Goal: Information Seeking & Learning: Learn about a topic

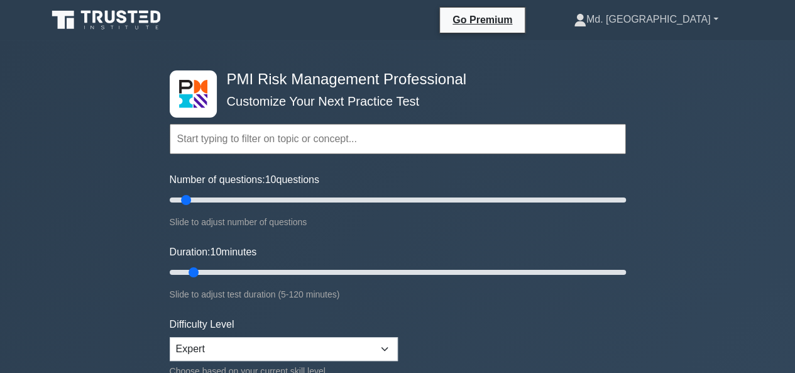
click at [686, 18] on link "Md. [GEOGRAPHIC_DATA]" at bounding box center [646, 19] width 205 height 25
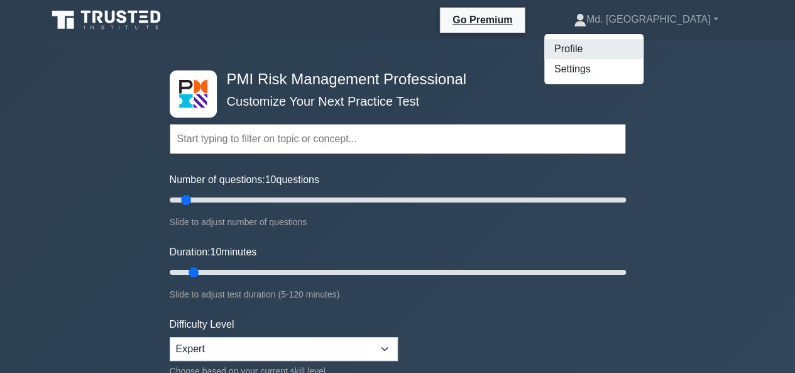
click at [639, 46] on link "Profile" at bounding box center [593, 49] width 99 height 20
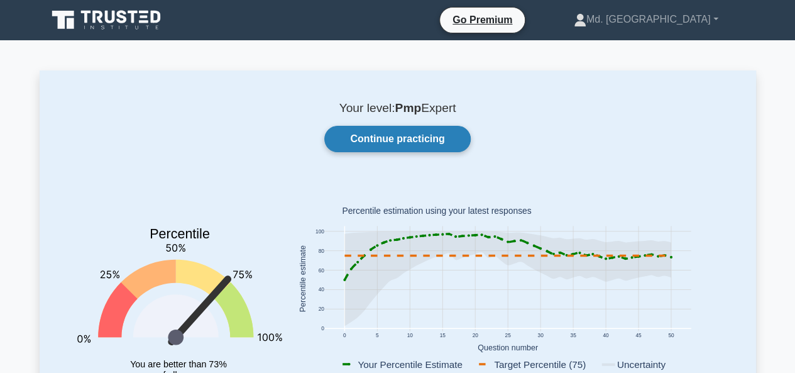
click at [403, 136] on link "Continue practicing" at bounding box center [397, 139] width 146 height 26
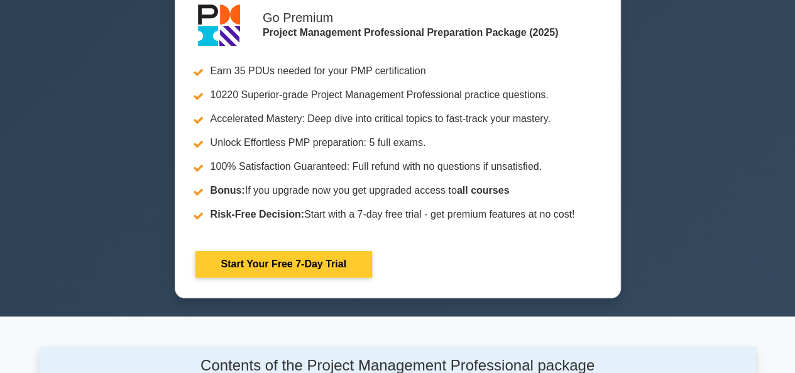
scroll to position [314, 0]
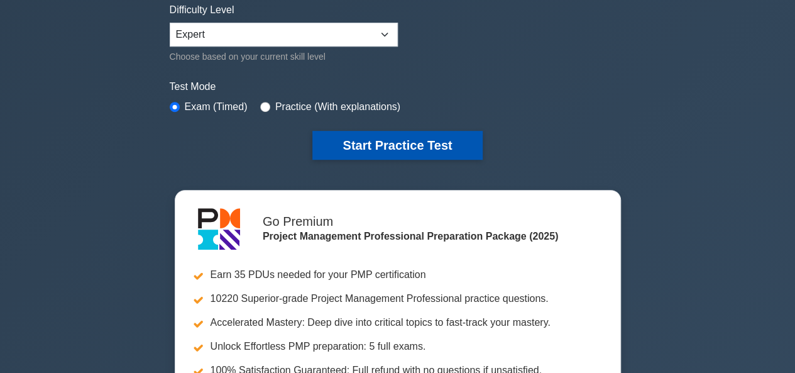
click at [396, 140] on button "Start Practice Test" at bounding box center [397, 145] width 170 height 29
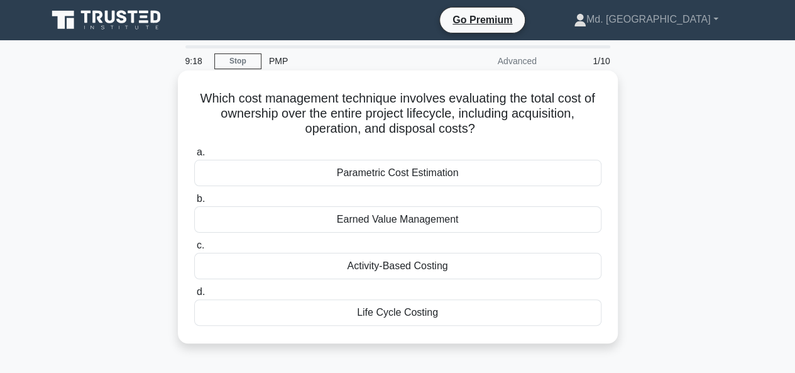
click at [356, 217] on div "Earned Value Management" at bounding box center [397, 219] width 407 height 26
click at [194, 203] on input "b. Earned Value Management" at bounding box center [194, 199] width 0 height 8
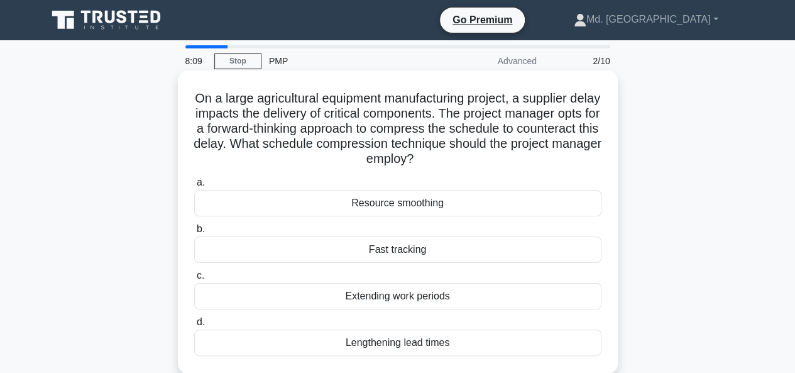
click at [393, 252] on div "Fast tracking" at bounding box center [397, 249] width 407 height 26
click at [194, 233] on input "b. Fast tracking" at bounding box center [194, 229] width 0 height 8
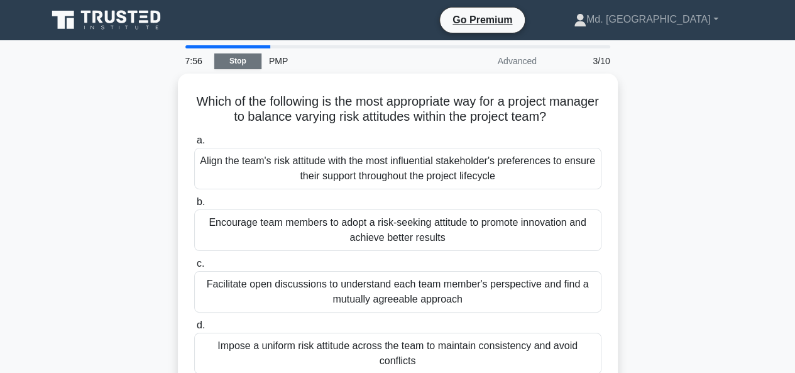
click at [243, 62] on link "Stop" at bounding box center [237, 61] width 47 height 16
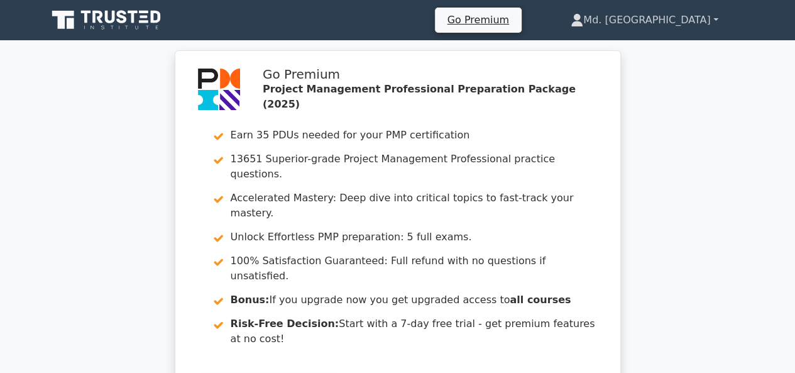
click at [669, 16] on link "Md. [GEOGRAPHIC_DATA]" at bounding box center [643, 20] width 207 height 25
click at [640, 47] on link "Profile" at bounding box center [590, 50] width 99 height 20
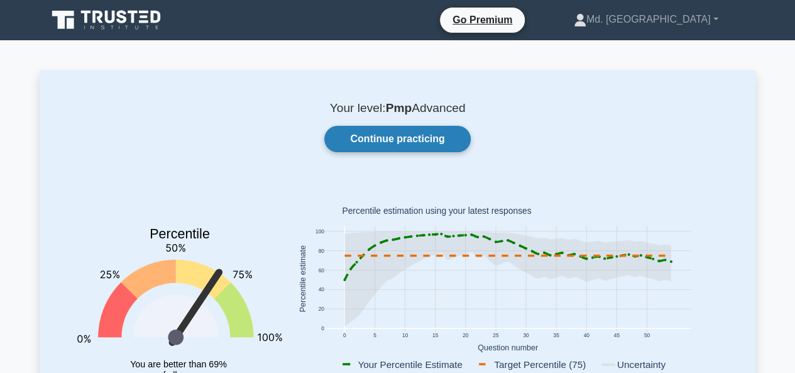
click at [378, 139] on link "Continue practicing" at bounding box center [397, 139] width 146 height 26
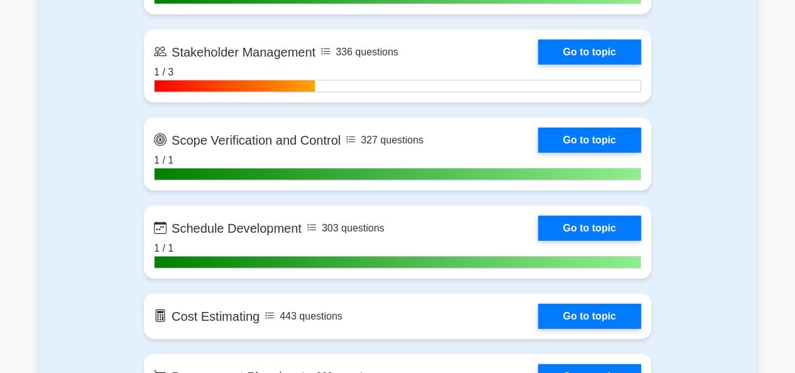
scroll to position [1508, 0]
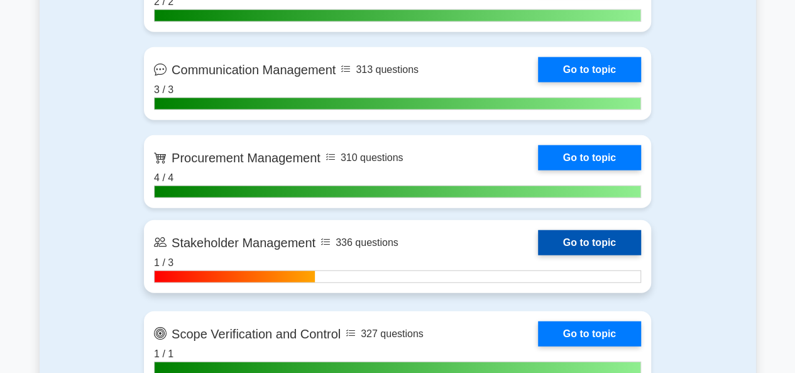
click at [538, 255] on link "Go to topic" at bounding box center [589, 242] width 103 height 25
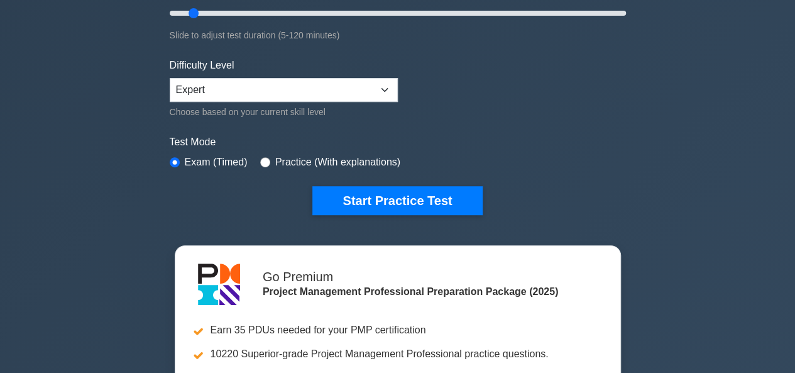
scroll to position [0, 0]
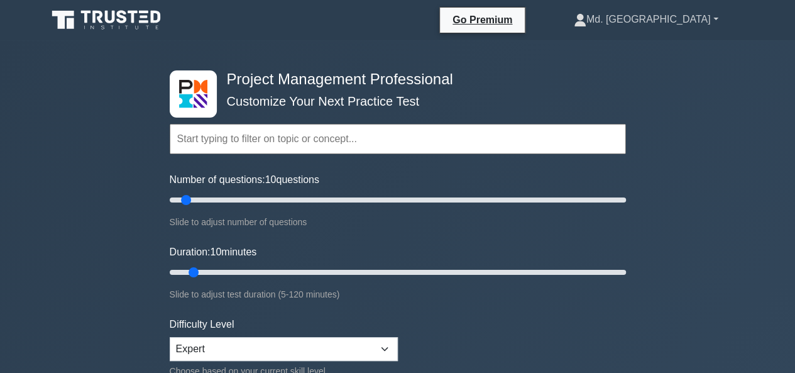
click at [684, 21] on link "Md. [GEOGRAPHIC_DATA]" at bounding box center [646, 19] width 205 height 25
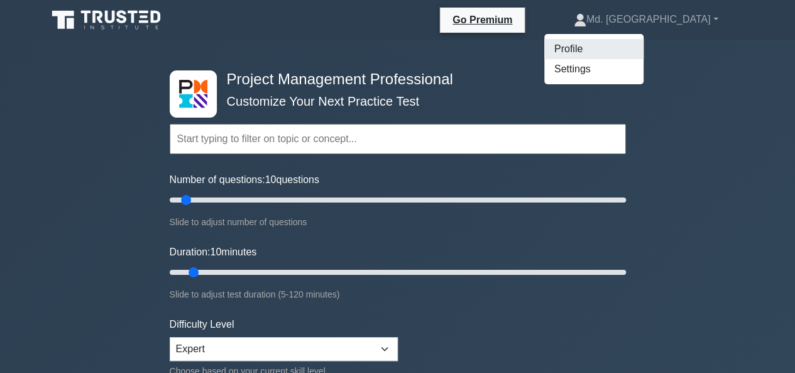
click at [638, 51] on link "Profile" at bounding box center [593, 49] width 99 height 20
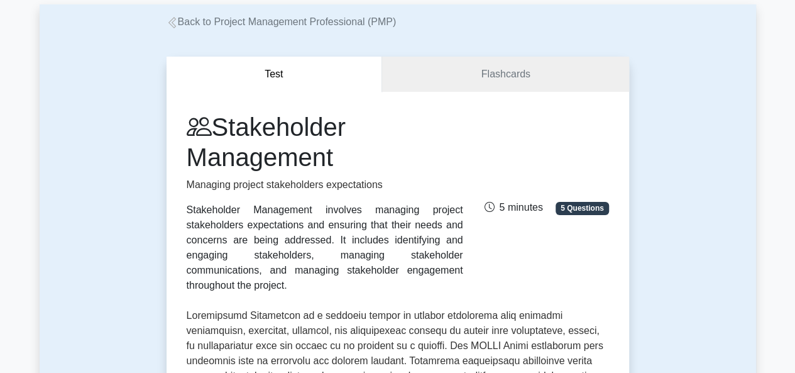
scroll to position [63, 0]
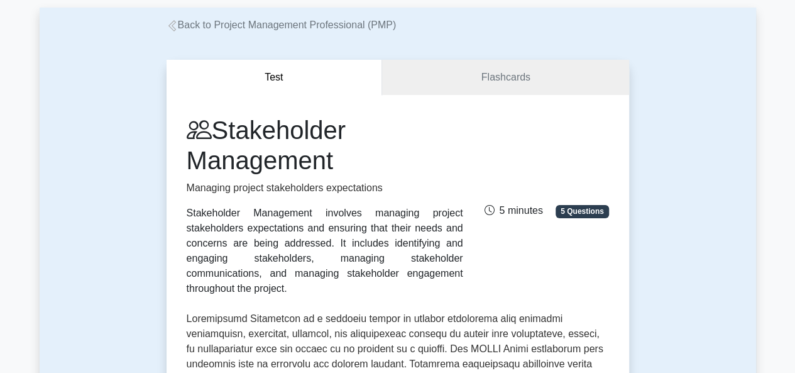
click at [525, 207] on span "5 minutes" at bounding box center [513, 210] width 58 height 11
click at [578, 205] on span "5 Questions" at bounding box center [582, 211] width 53 height 13
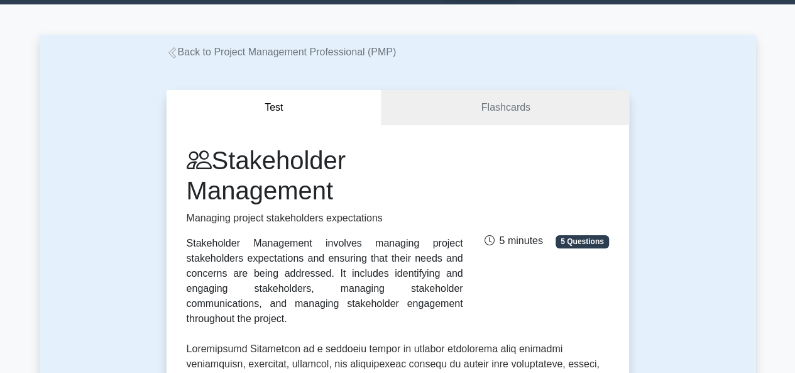
scroll to position [0, 0]
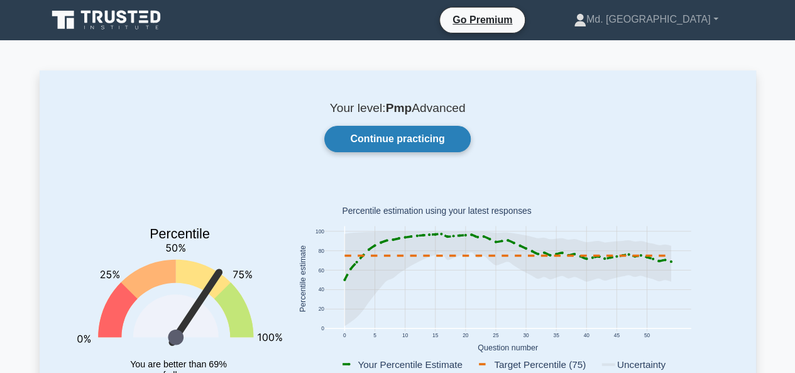
click at [396, 143] on link "Continue practicing" at bounding box center [397, 139] width 146 height 26
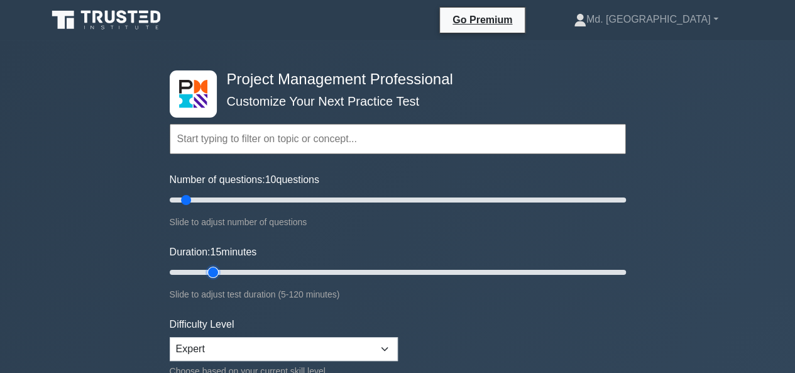
click at [217, 271] on input "Duration: 15 minutes" at bounding box center [398, 272] width 456 height 15
click at [204, 271] on input "Duration: 15 minutes" at bounding box center [398, 272] width 456 height 15
type input "10"
click at [195, 269] on input "Duration: 10 minutes" at bounding box center [398, 272] width 456 height 15
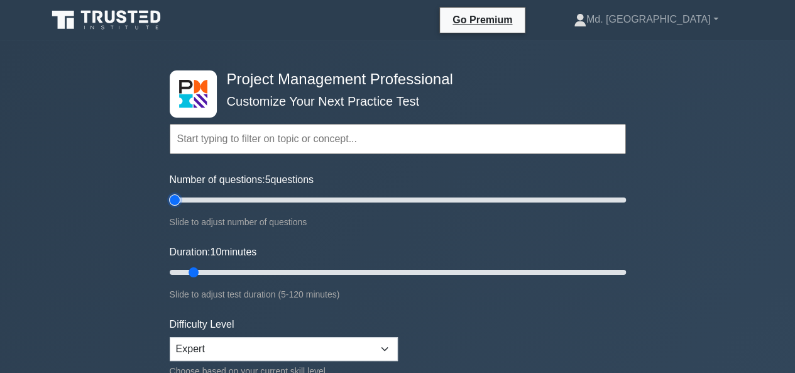
type input "5"
click at [178, 200] on input "Number of questions: 5 questions" at bounding box center [398, 199] width 456 height 15
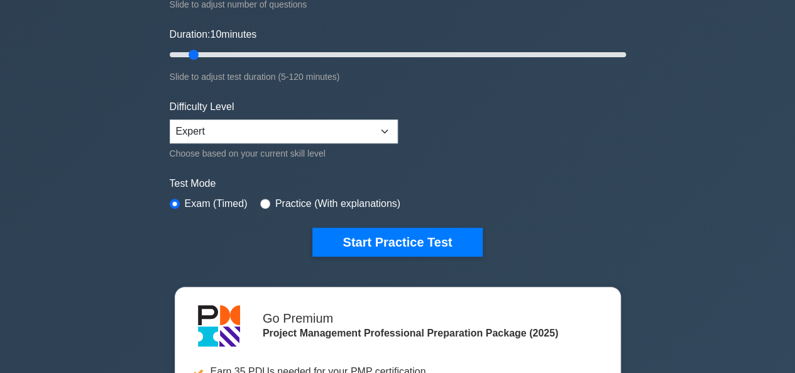
scroll to position [226, 0]
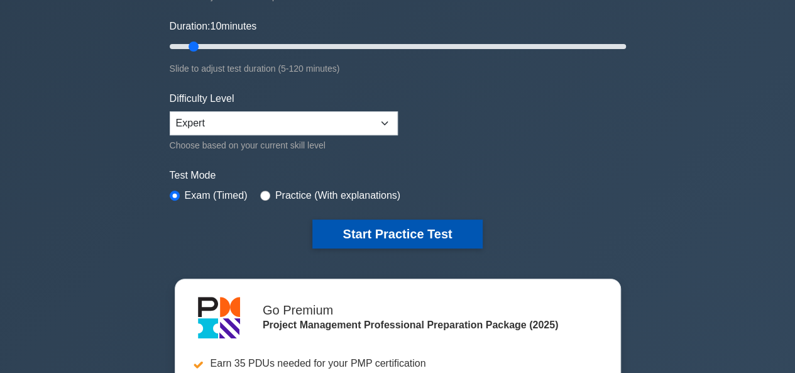
click at [397, 238] on button "Start Practice Test" at bounding box center [397, 233] width 170 height 29
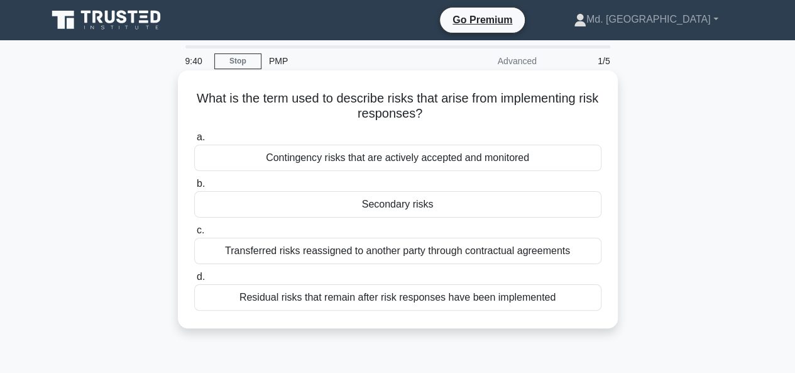
click at [397, 300] on div "Residual risks that remain after risk responses have been implemented" at bounding box center [397, 297] width 407 height 26
click at [194, 281] on input "d. Residual risks that remain after risk responses have been implemented" at bounding box center [194, 277] width 0 height 8
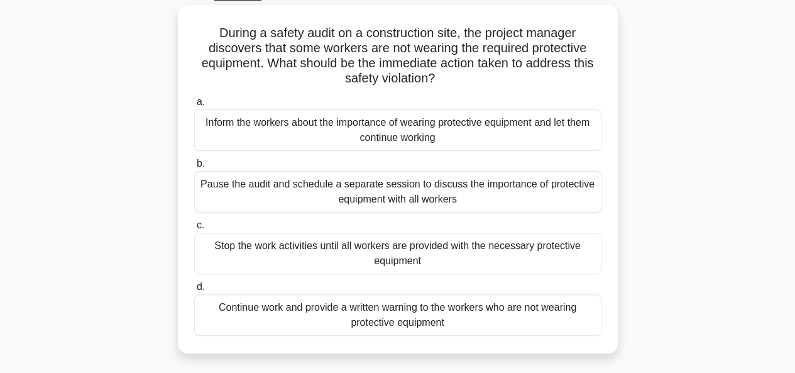
scroll to position [52, 0]
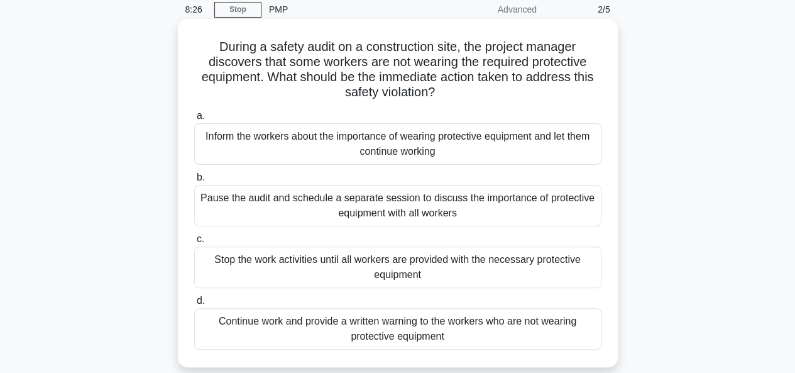
click at [496, 140] on div "Inform the workers about the importance of wearing protective equipment and let…" at bounding box center [397, 143] width 407 height 41
click at [194, 120] on input "a. Inform the workers about the importance of wearing protective equipment and …" at bounding box center [194, 116] width 0 height 8
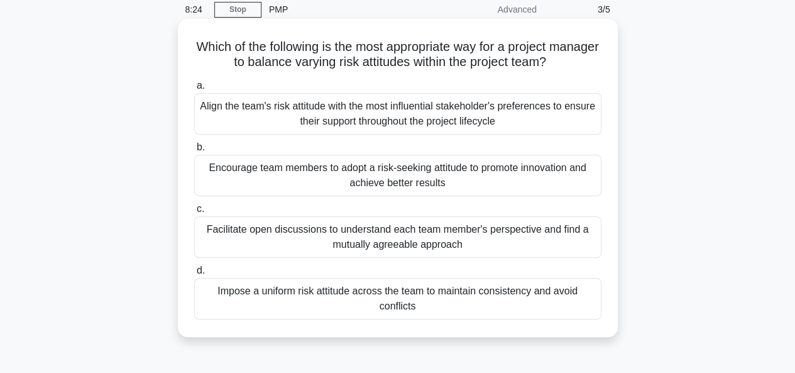
scroll to position [0, 0]
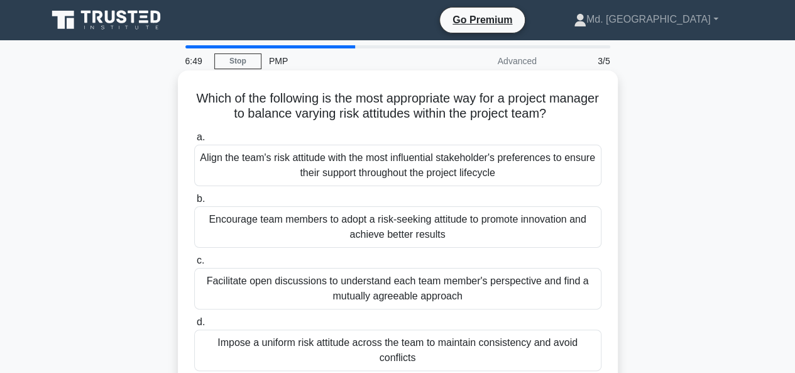
click at [457, 229] on div "Encourage team members to adopt a risk-seeking attitude to promote innovation a…" at bounding box center [397, 226] width 407 height 41
click at [194, 203] on input "b. Encourage team members to adopt a risk-seeking attitude to promote innovatio…" at bounding box center [194, 199] width 0 height 8
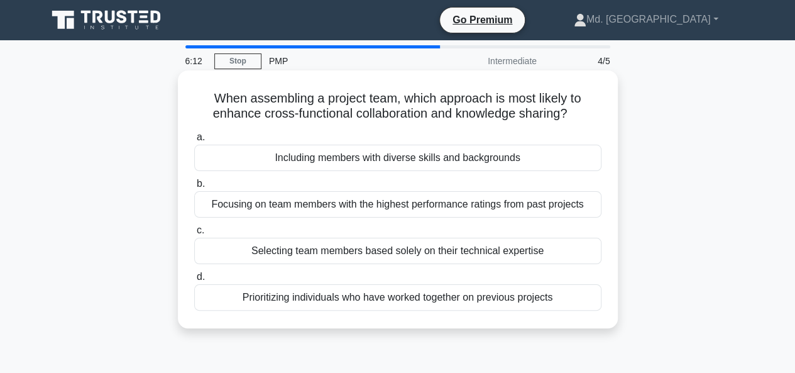
click at [450, 160] on div "Including members with diverse skills and backgrounds" at bounding box center [397, 158] width 407 height 26
click at [194, 141] on input "a. Including members with diverse skills and backgrounds" at bounding box center [194, 137] width 0 height 8
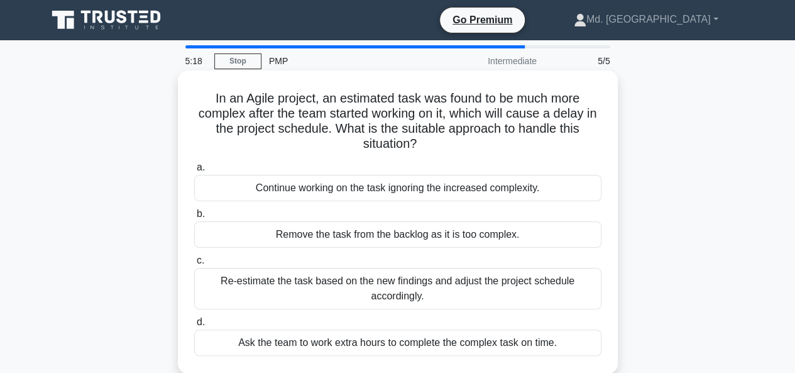
click at [385, 292] on div "Re-estimate the task based on the new findings and adjust the project schedule …" at bounding box center [397, 288] width 407 height 41
click at [194, 265] on input "c. Re-estimate the task based on the new findings and adjust the project schedu…" at bounding box center [194, 260] width 0 height 8
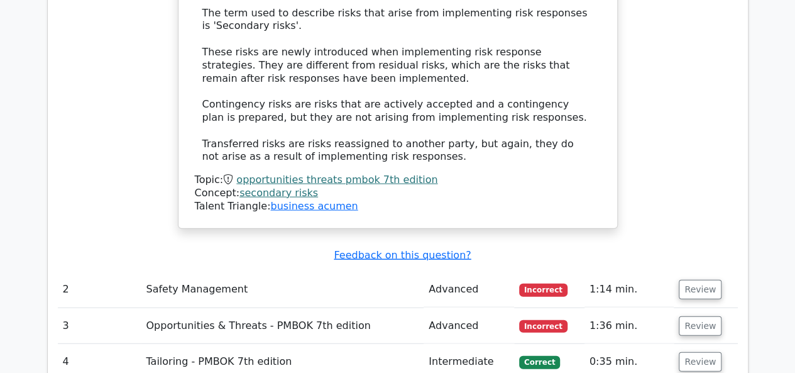
scroll to position [1339, 0]
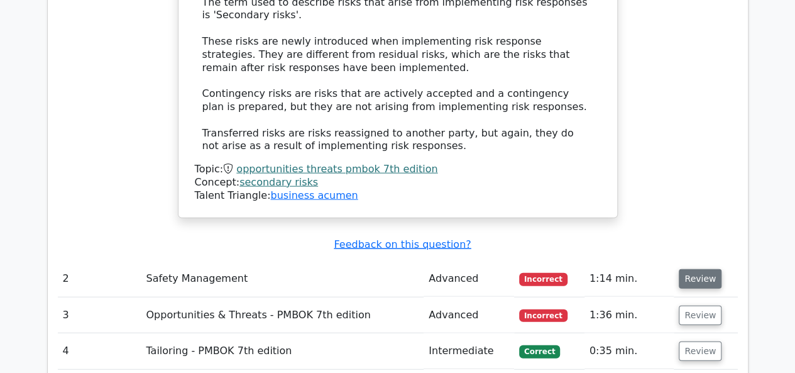
click at [704, 269] on button "Review" at bounding box center [700, 278] width 43 height 19
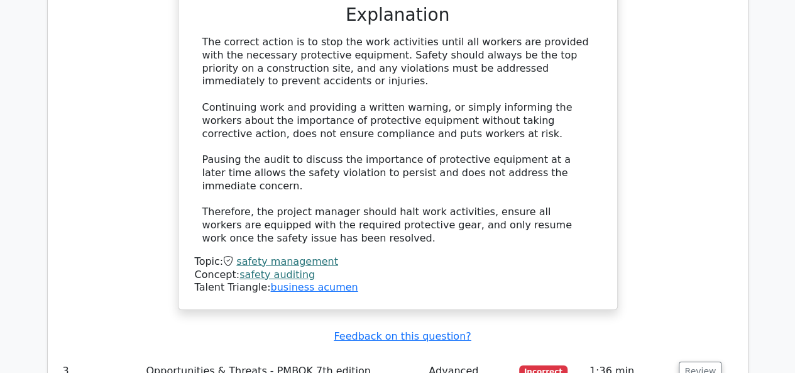
scroll to position [1992, 0]
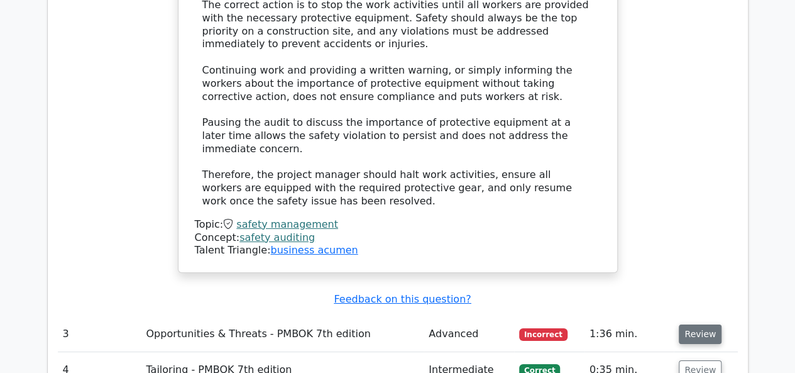
click at [695, 324] on button "Review" at bounding box center [700, 333] width 43 height 19
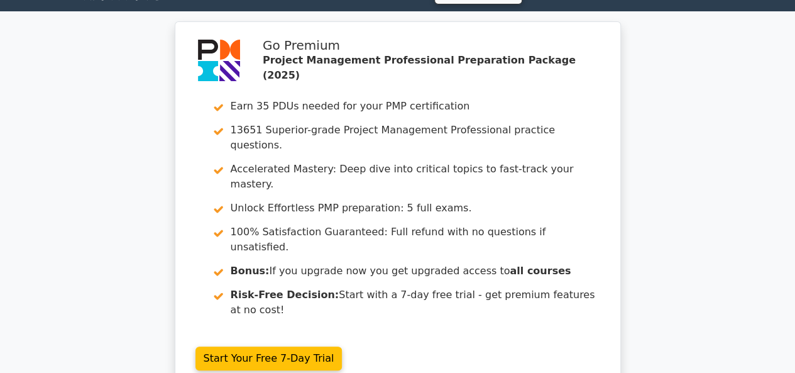
scroll to position [0, 0]
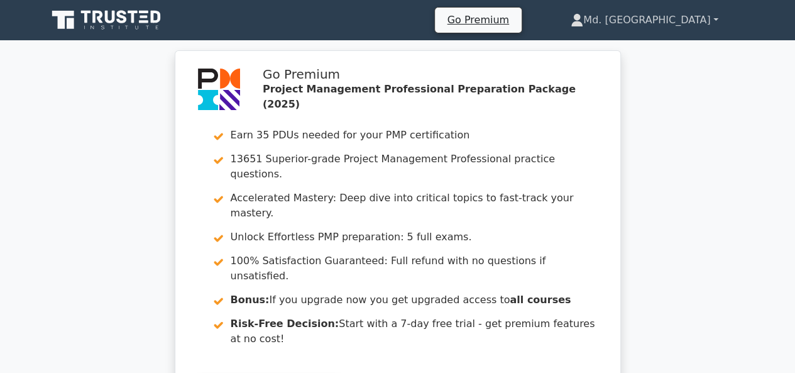
click at [695, 18] on link "Md. [GEOGRAPHIC_DATA]" at bounding box center [643, 20] width 207 height 25
click at [640, 46] on link "Profile" at bounding box center [590, 50] width 99 height 20
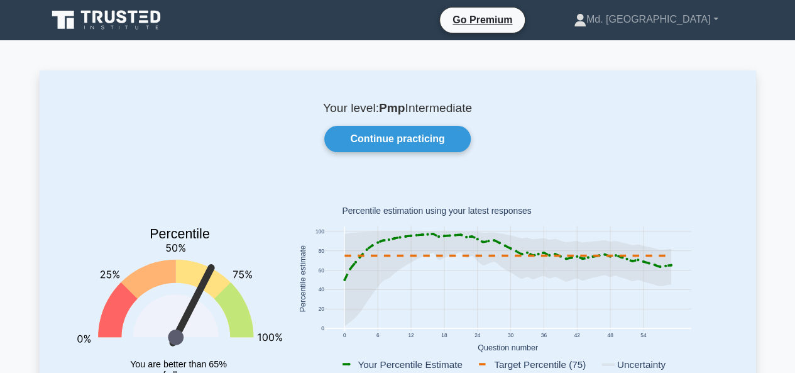
click at [442, 118] on div "Your level: Pmp Intermediate Continue practicing Percentile You are better than…" at bounding box center [398, 259] width 716 height 378
click at [436, 109] on p "Your level: Pmp Intermediate" at bounding box center [398, 108] width 656 height 15
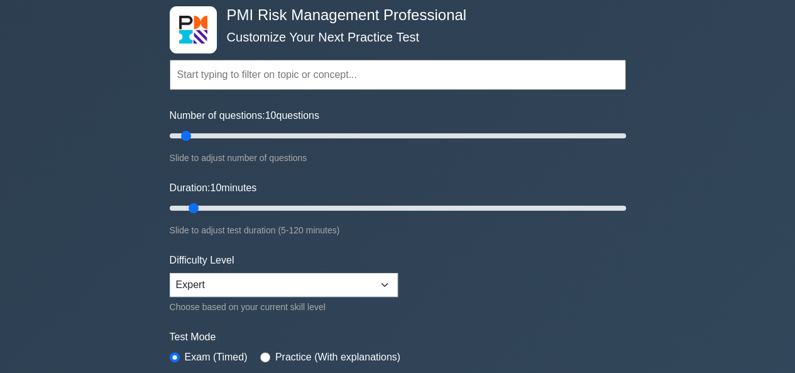
scroll to position [75, 0]
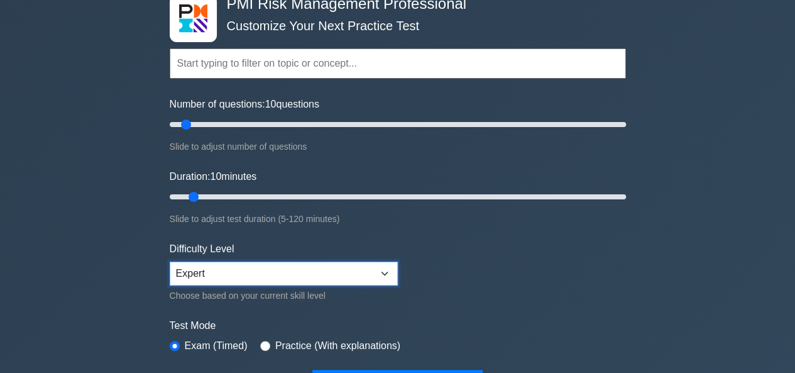
click at [383, 267] on select "Beginner Intermediate Expert" at bounding box center [284, 273] width 228 height 24
click at [383, 270] on select "Beginner Intermediate Expert" at bounding box center [284, 273] width 228 height 24
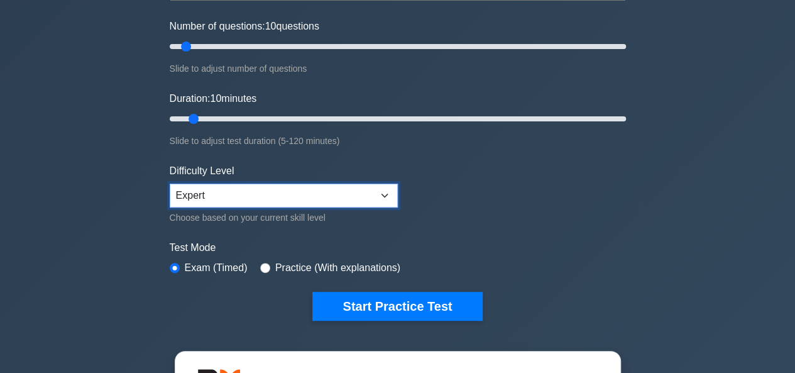
scroll to position [159, 0]
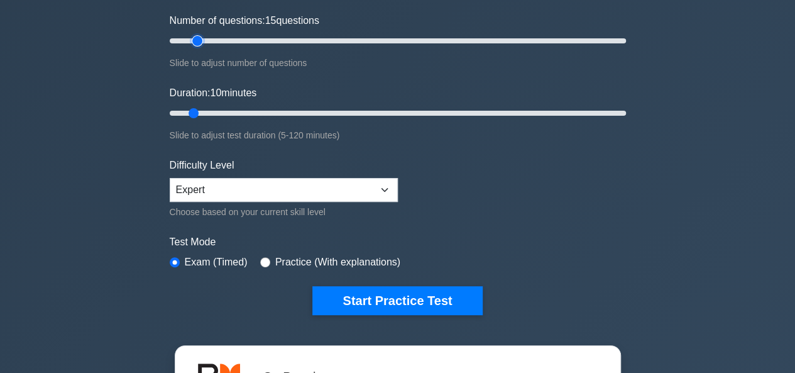
click at [195, 41] on input "Number of questions: 15 questions" at bounding box center [398, 40] width 456 height 15
click at [241, 38] on input "Number of questions: 35 questions" at bounding box center [398, 40] width 456 height 15
click at [260, 40] on input "Number of questions: 45 questions" at bounding box center [398, 40] width 456 height 15
click at [211, 42] on input "Number of questions: 45 questions" at bounding box center [398, 40] width 456 height 15
click at [200, 40] on input "Number of questions: 15 questions" at bounding box center [398, 40] width 456 height 15
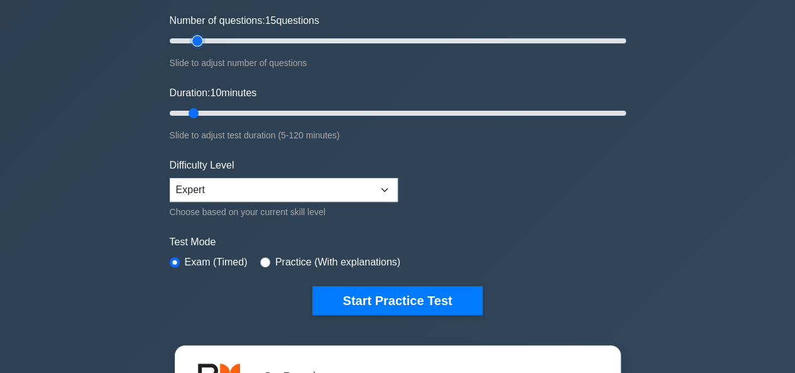
click at [193, 38] on input "Number of questions: 15 questions" at bounding box center [398, 40] width 456 height 15
type input "10"
click at [190, 38] on input "Number of questions: 10 questions" at bounding box center [398, 40] width 456 height 15
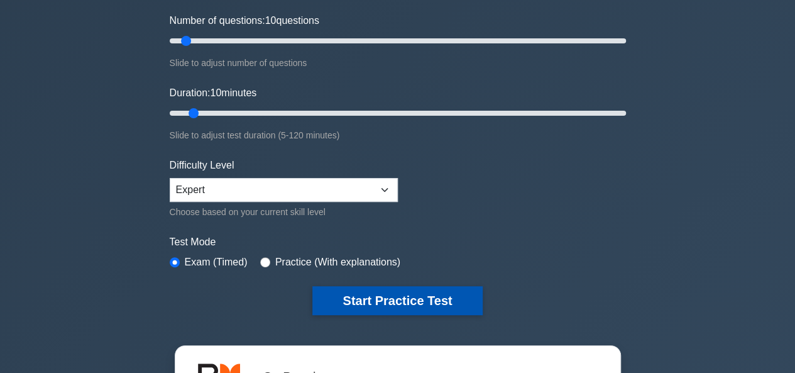
click at [386, 298] on button "Start Practice Test" at bounding box center [397, 300] width 170 height 29
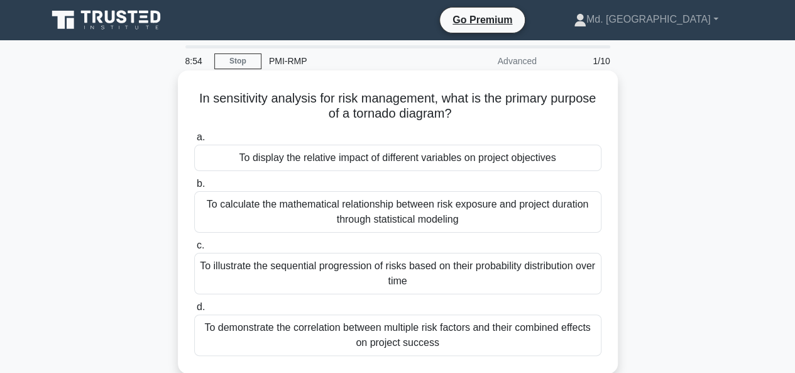
click at [417, 273] on div "To illustrate the sequential progression of risks based on their probability di…" at bounding box center [397, 273] width 407 height 41
click at [194, 249] on input "c. To illustrate the sequential progression of risks based on their probability…" at bounding box center [194, 245] width 0 height 8
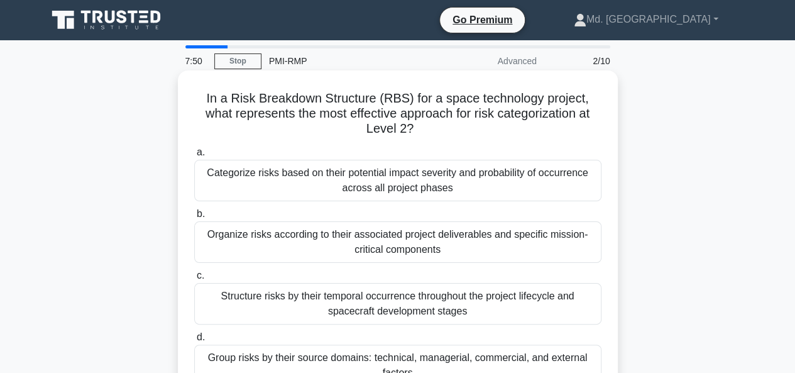
click at [339, 189] on div "Categorize risks based on their potential impact severity and probability of oc…" at bounding box center [397, 180] width 407 height 41
click at [194, 156] on input "a. Categorize risks based on their potential impact severity and probability of…" at bounding box center [194, 152] width 0 height 8
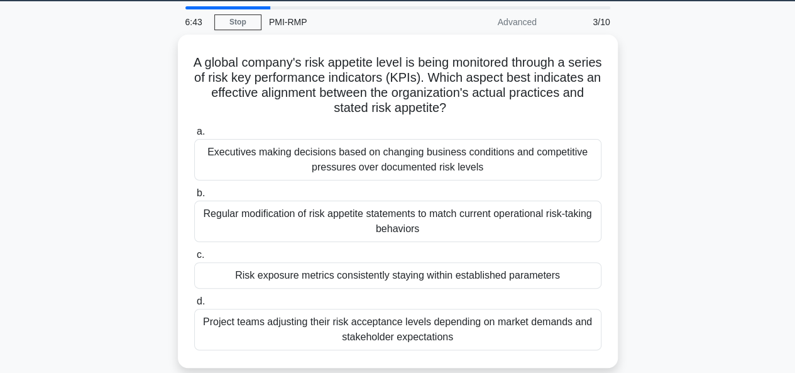
scroll to position [50, 0]
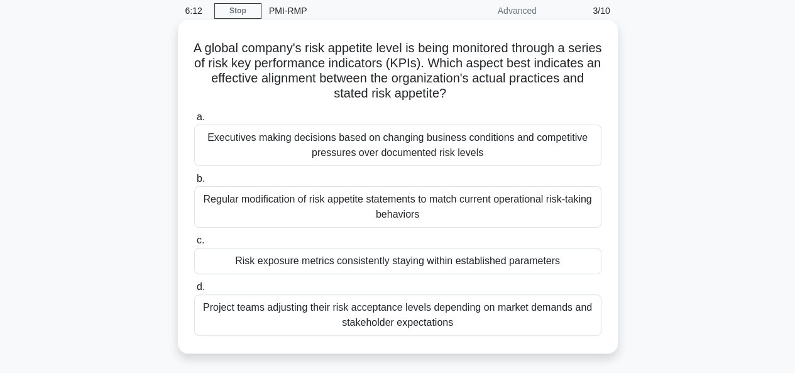
click at [390, 310] on div "Project teams adjusting their risk acceptance levels depending on market demand…" at bounding box center [397, 314] width 407 height 41
click at [194, 291] on input "d. Project teams adjusting their risk acceptance levels depending on market dem…" at bounding box center [194, 287] width 0 height 8
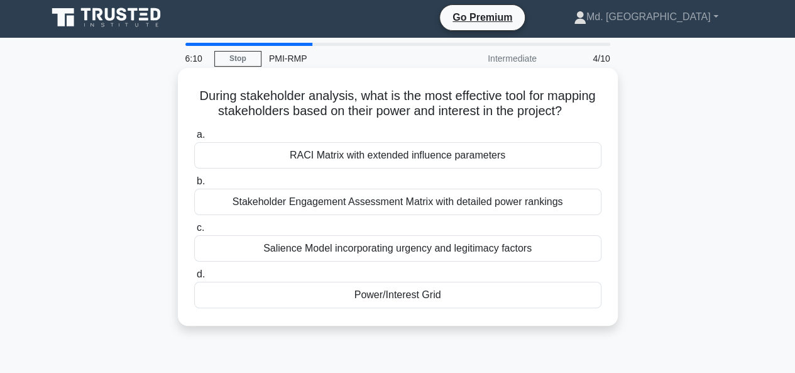
scroll to position [0, 0]
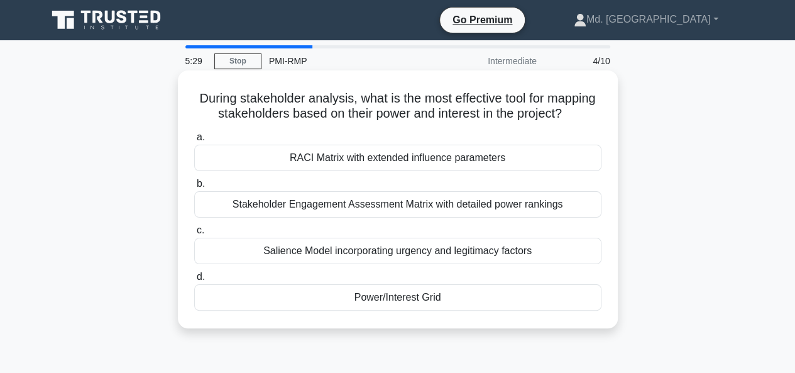
click at [405, 310] on div "Power/Interest Grid" at bounding box center [397, 297] width 407 height 26
click at [194, 281] on input "d. Power/Interest Grid" at bounding box center [194, 277] width 0 height 8
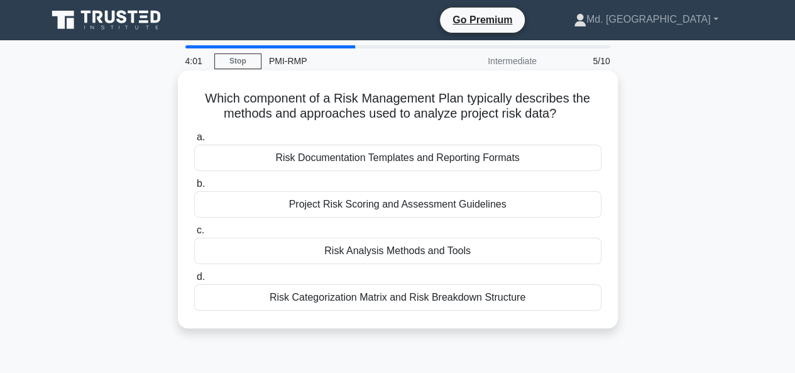
click at [395, 256] on div "Risk Analysis Methods and Tools" at bounding box center [397, 251] width 407 height 26
click at [194, 234] on input "c. Risk Analysis Methods and Tools" at bounding box center [194, 230] width 0 height 8
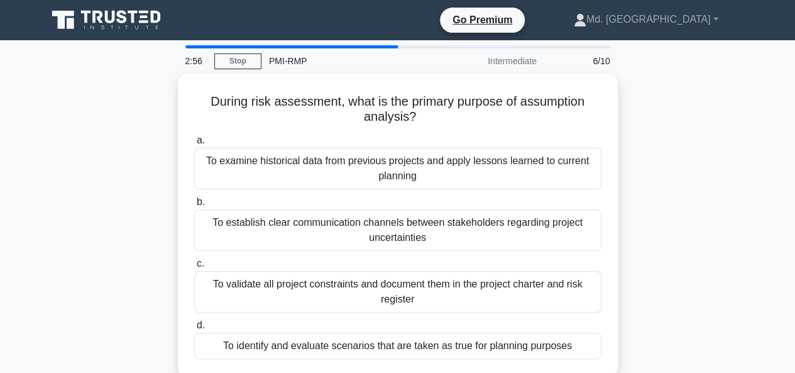
click at [740, 68] on div "2:56 Stop PMI-RMP Intermediate 6/10 During risk assessment, what is the primary…" at bounding box center [398, 359] width 716 height 628
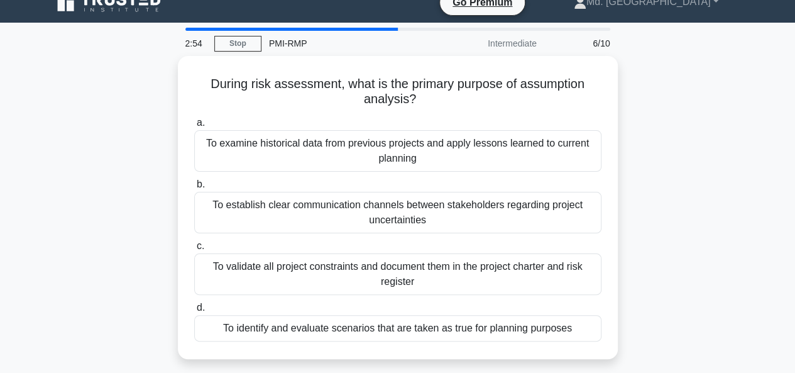
scroll to position [25, 0]
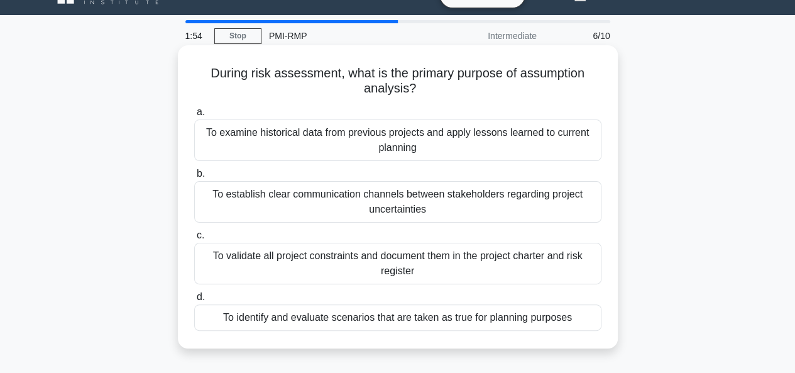
click at [359, 316] on div "To identify and evaluate scenarios that are taken as true for planning purposes" at bounding box center [397, 317] width 407 height 26
click at [194, 301] on input "d. To identify and evaluate scenarios that are taken as true for planning purpo…" at bounding box center [194, 297] width 0 height 8
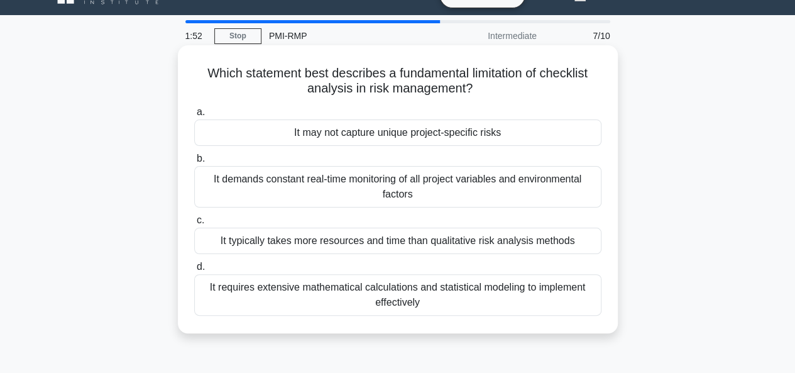
scroll to position [0, 0]
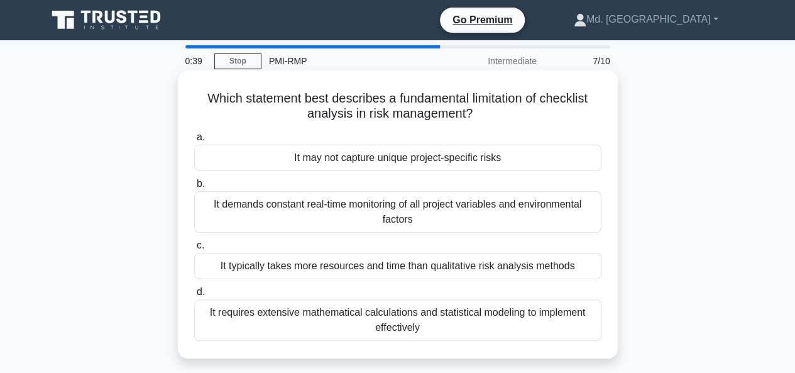
click at [391, 208] on div "It demands constant real-time monitoring of all project variables and environme…" at bounding box center [397, 211] width 407 height 41
click at [194, 188] on input "b. It demands constant real-time monitoring of all project variables and enviro…" at bounding box center [194, 184] width 0 height 8
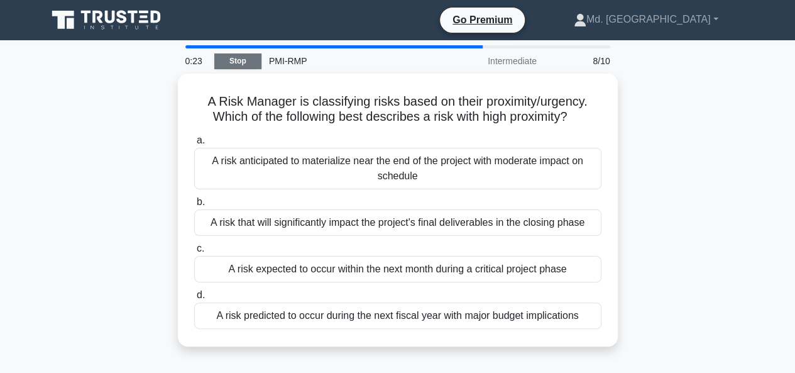
click at [236, 58] on link "Stop" at bounding box center [237, 61] width 47 height 16
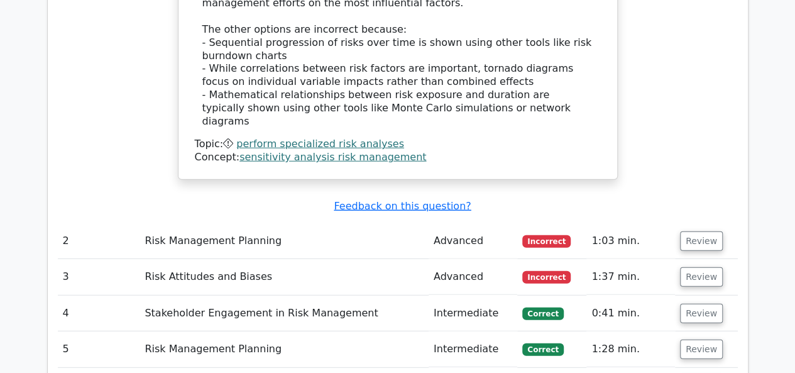
scroll to position [1548, 0]
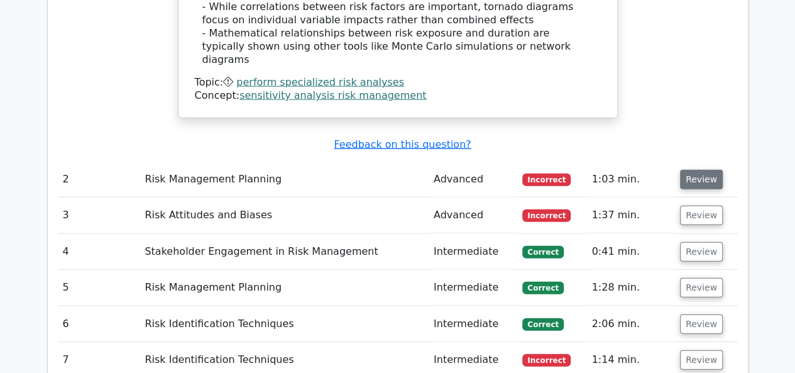
click at [696, 170] on button "Review" at bounding box center [701, 179] width 43 height 19
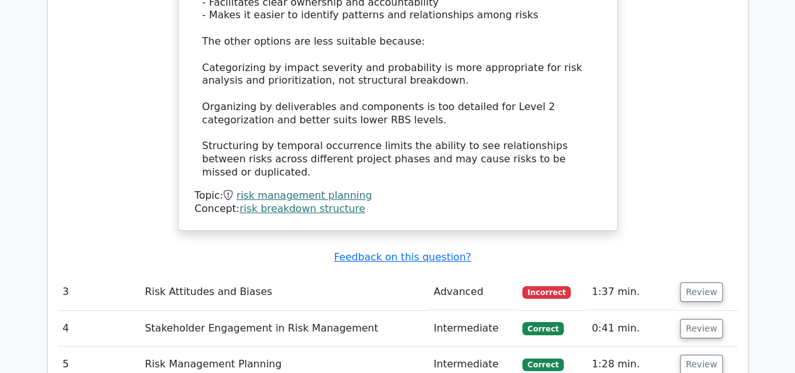
scroll to position [2327, 0]
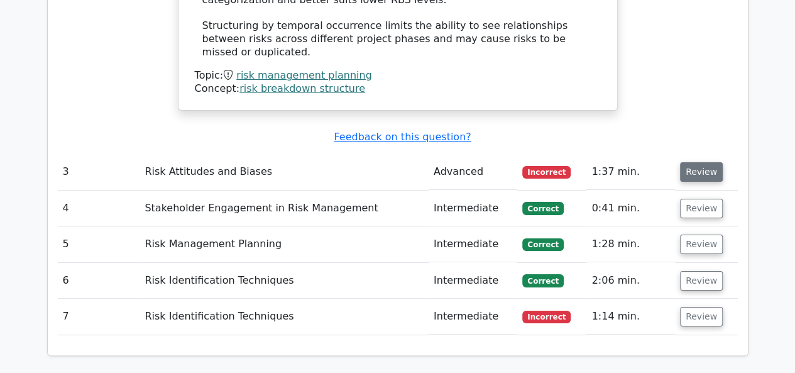
click at [688, 162] on button "Review" at bounding box center [701, 171] width 43 height 19
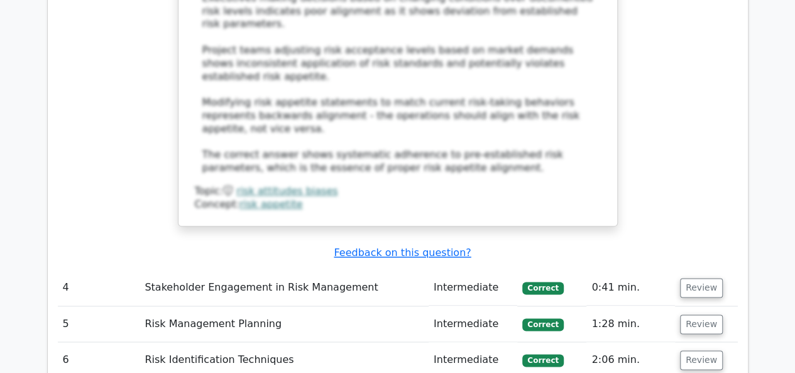
scroll to position [3047, 0]
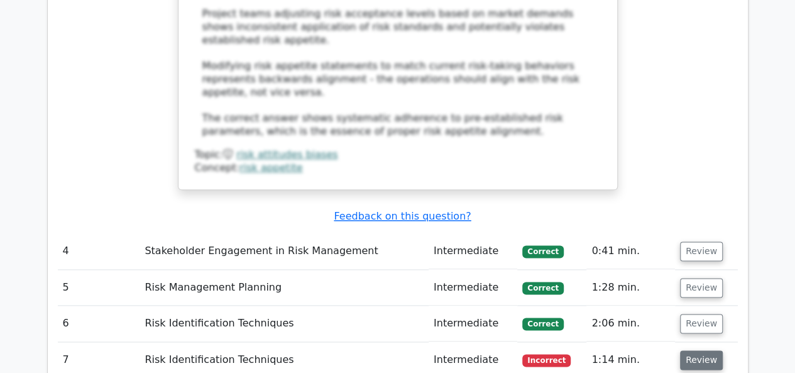
click at [693, 350] on button "Review" at bounding box center [701, 359] width 43 height 19
